Goal: Book appointment/travel/reservation

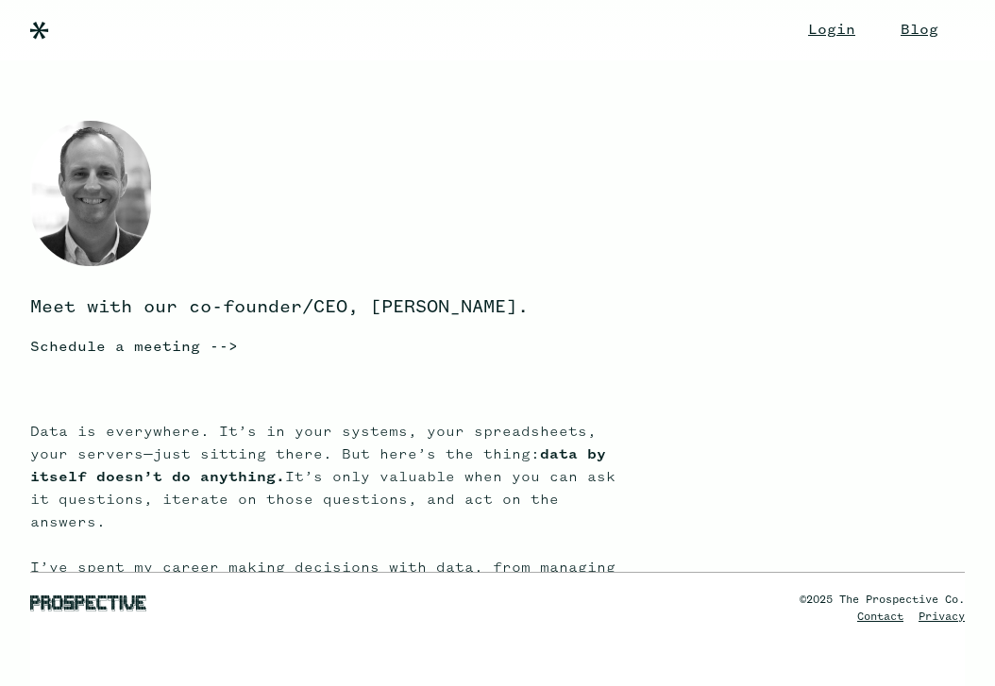
click at [114, 338] on div "Schedule a meeting -->" at bounding box center [332, 347] width 604 height 26
click at [35, 22] on img at bounding box center [39, 31] width 19 height 18
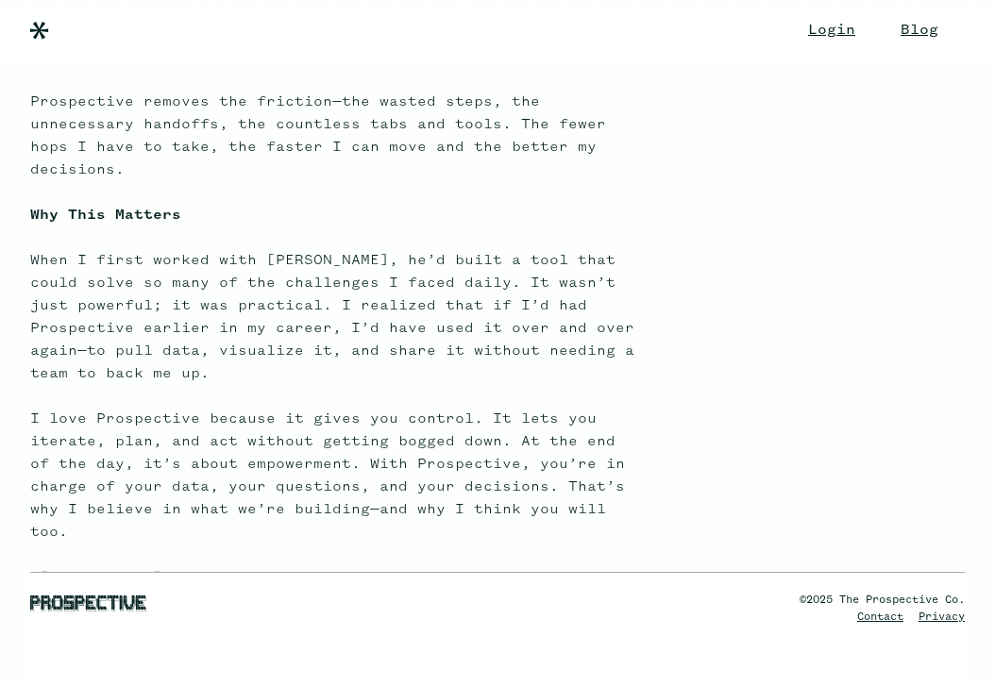
scroll to position [1093, 0]
